Goal: Task Accomplishment & Management: Use online tool/utility

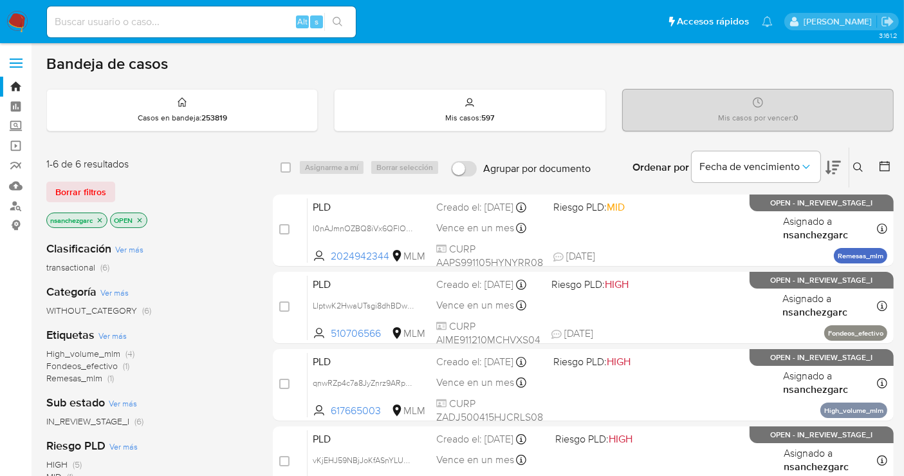
click at [226, 286] on div "Categoría Ver más WITHOUT_CATEGORY (6)" at bounding box center [149, 300] width 206 height 33
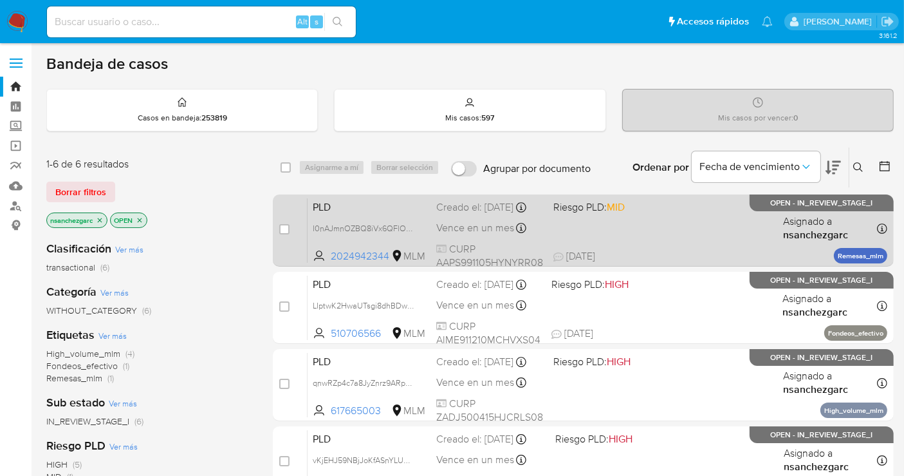
click at [474, 214] on div "Creado el: 12/09/2025 Creado el: 12/09/2025 02:17:20" at bounding box center [489, 207] width 107 height 14
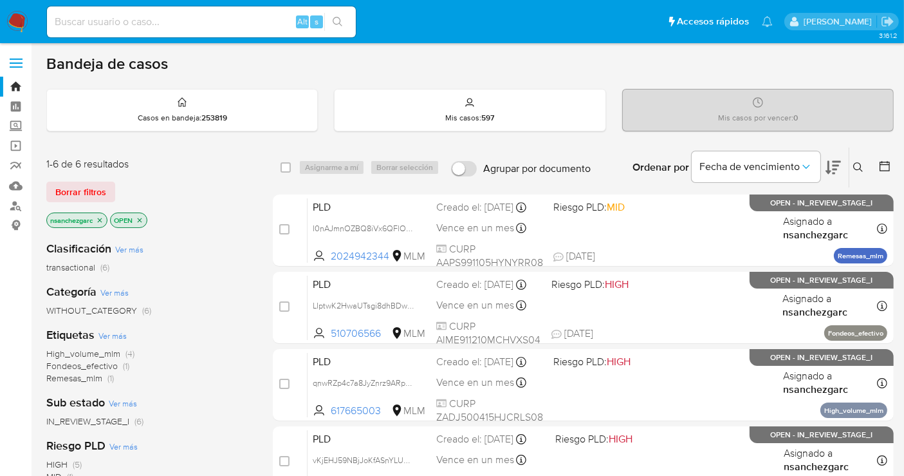
click at [18, 14] on img at bounding box center [17, 22] width 22 height 22
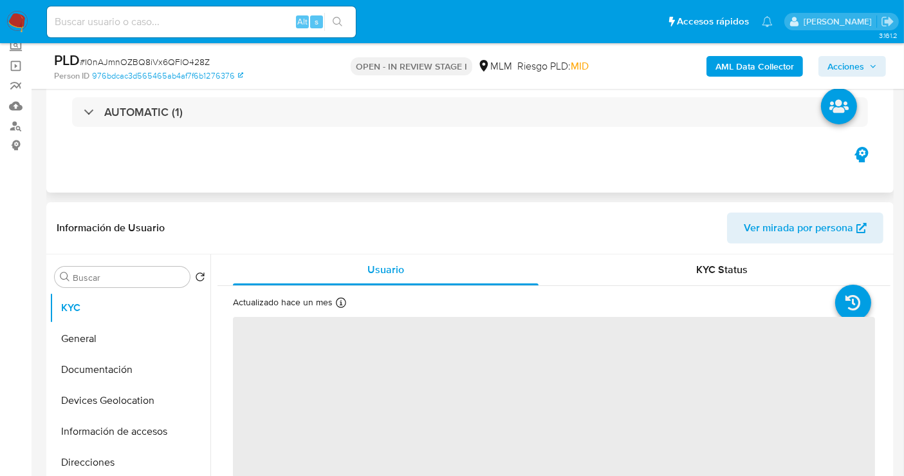
scroll to position [214, 0]
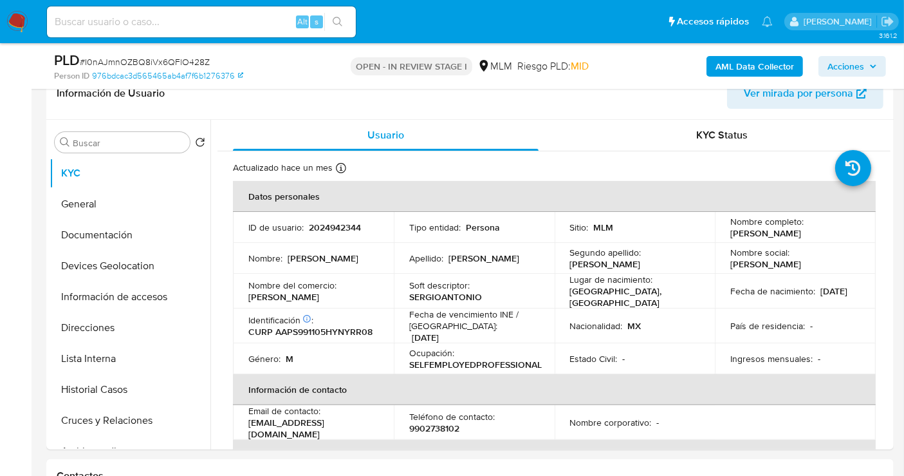
select select "10"
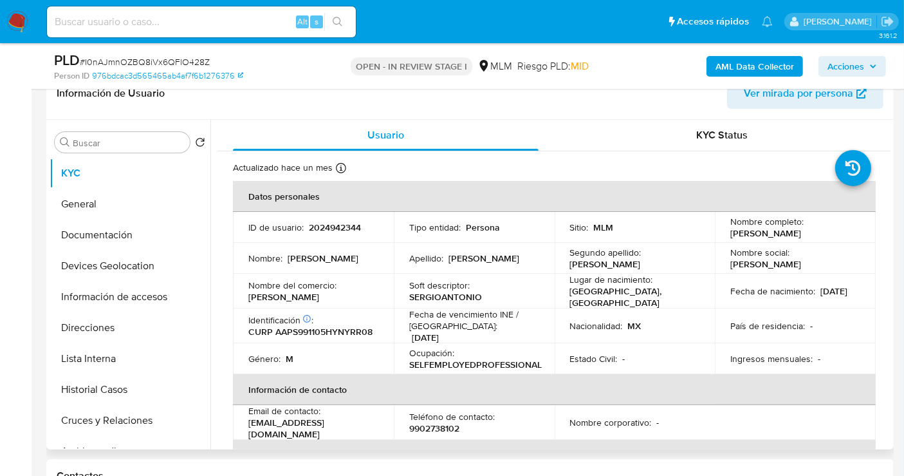
drag, startPoint x: 843, startPoint y: 232, endPoint x: 713, endPoint y: 236, distance: 130.7
click at [715, 236] on td "Nombre completo : [PERSON_NAME]" at bounding box center [795, 227] width 161 height 31
copy p "[PERSON_NAME]"
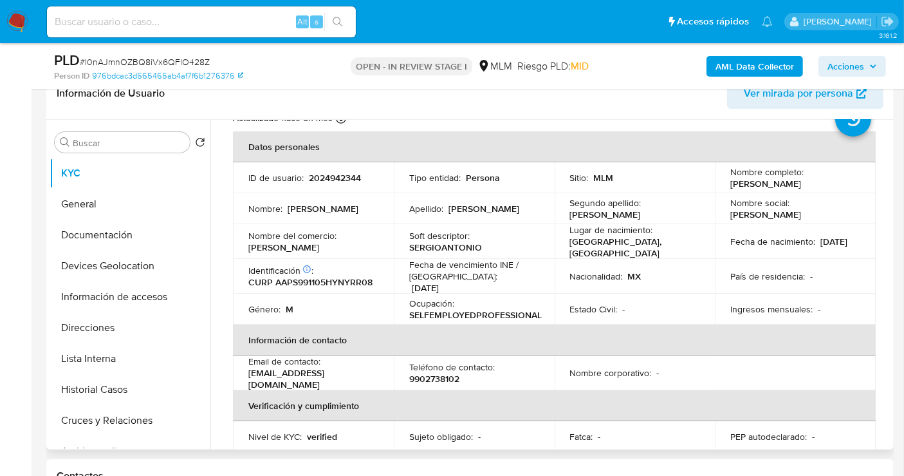
scroll to position [71, 0]
